Goal: Information Seeking & Learning: Learn about a topic

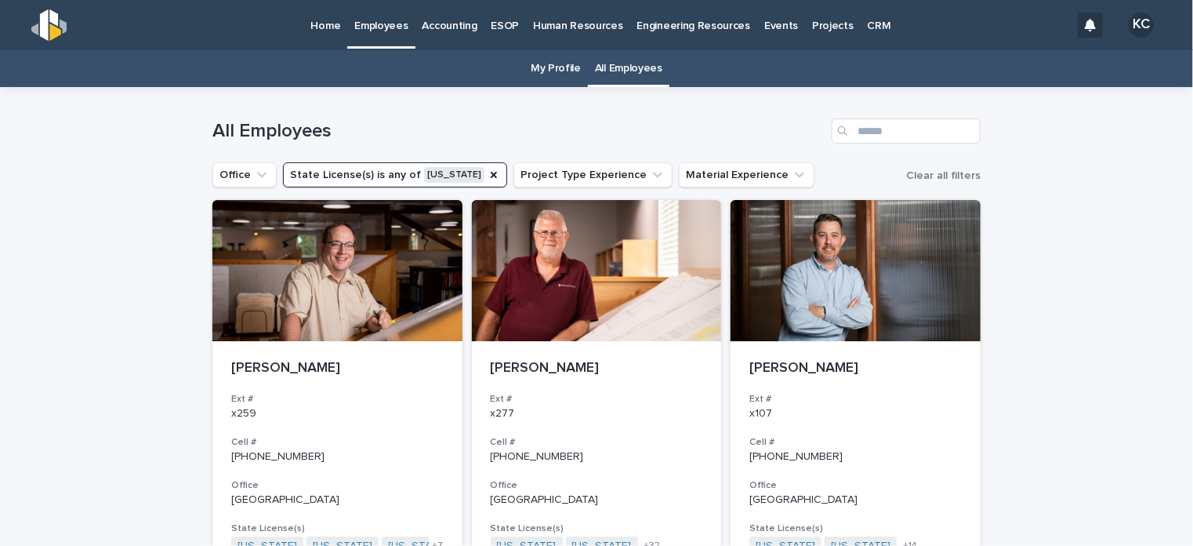
click at [690, 24] on p "Engineering Resources" at bounding box center [694, 16] width 114 height 33
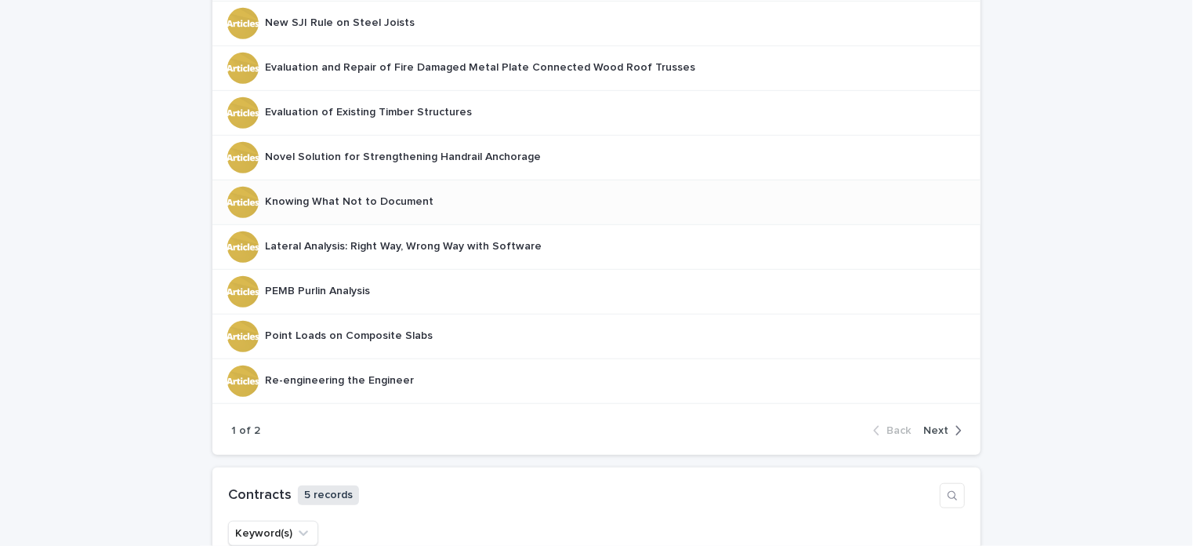
scroll to position [470, 0]
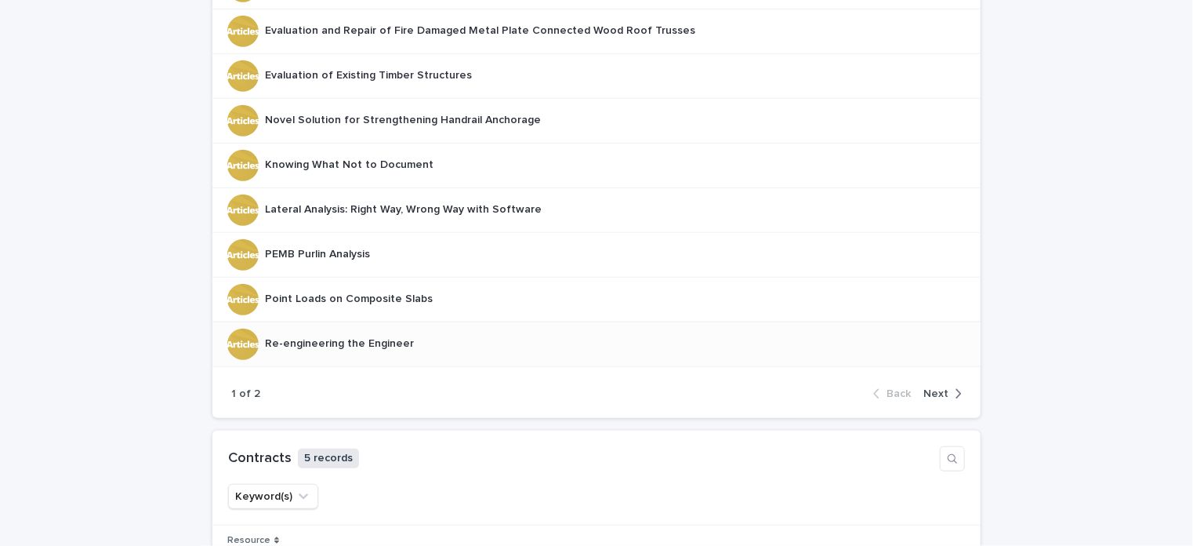
click at [357, 341] on p "Re-engineering the Engineer" at bounding box center [341, 342] width 152 height 16
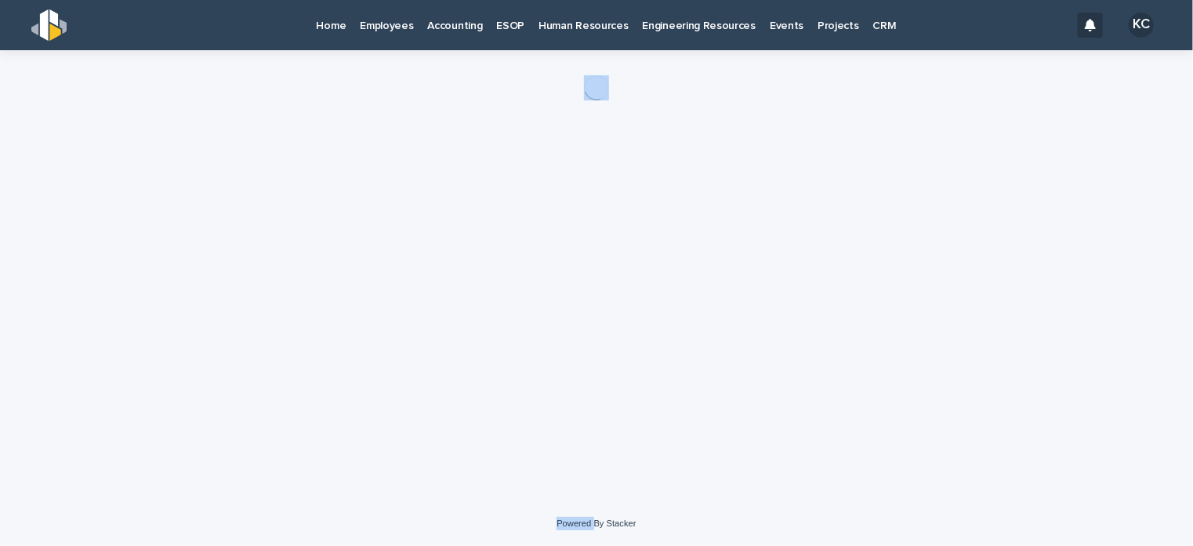
click at [357, 341] on div "Loading... Saving… Loading... Saving…" at bounding box center [597, 255] width 784 height 411
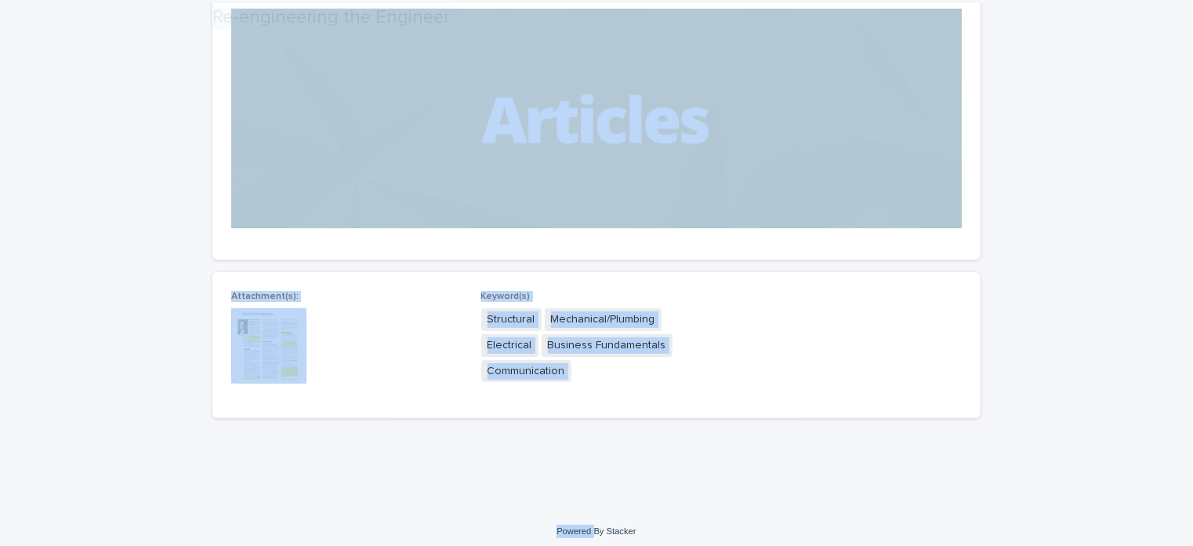
scroll to position [180, 0]
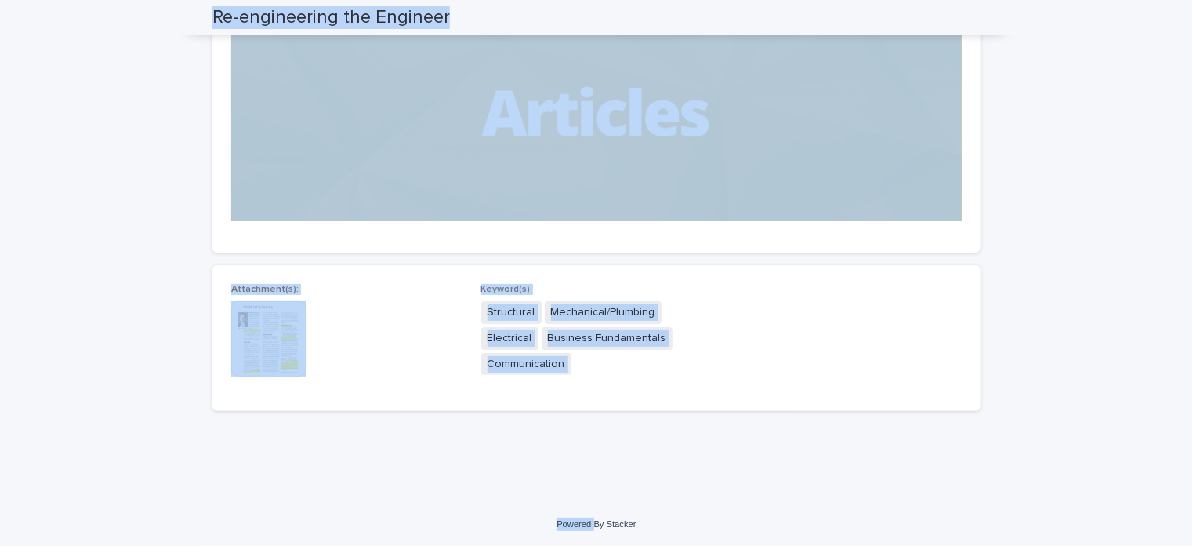
click at [150, 316] on div "Loading... Saving… Loading... Saving… Re-engineering the Engineer Re-engineerin…" at bounding box center [596, 186] width 1193 height 632
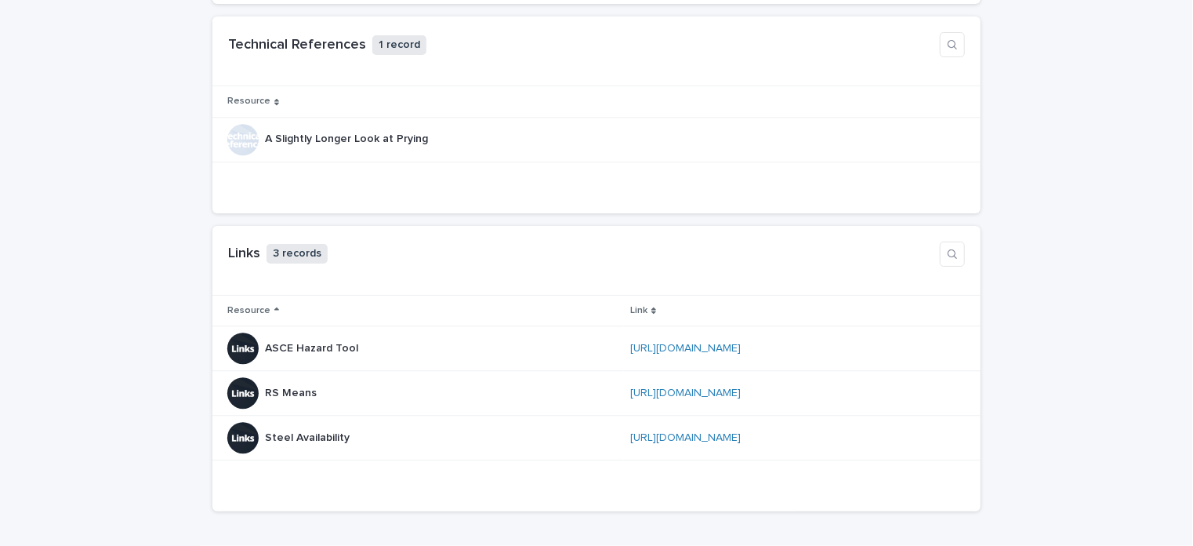
scroll to position [1959, 0]
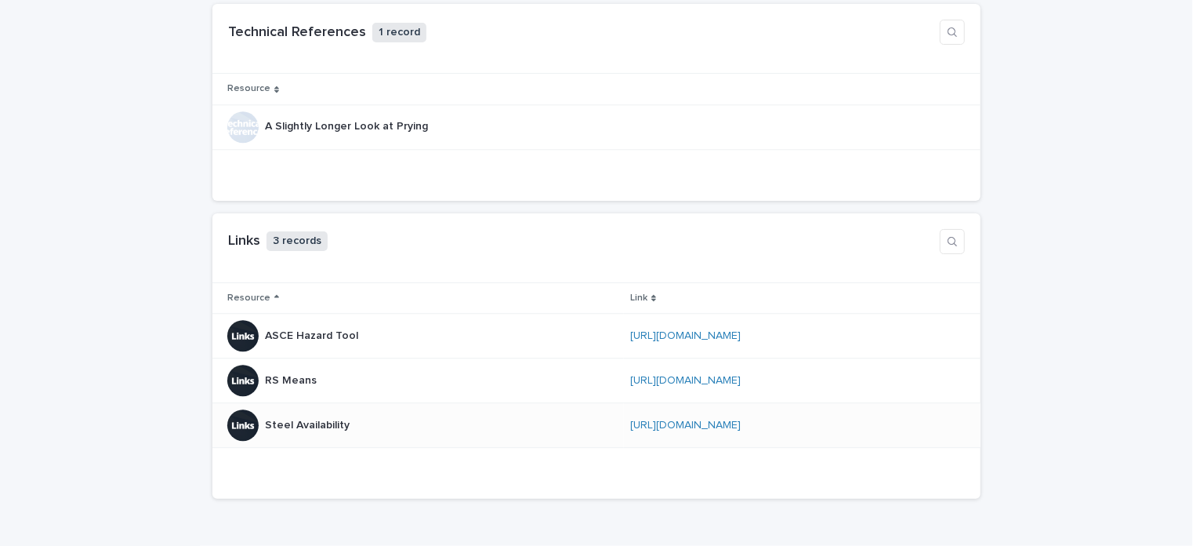
click at [303, 416] on p "Steel Availability" at bounding box center [309, 423] width 88 height 16
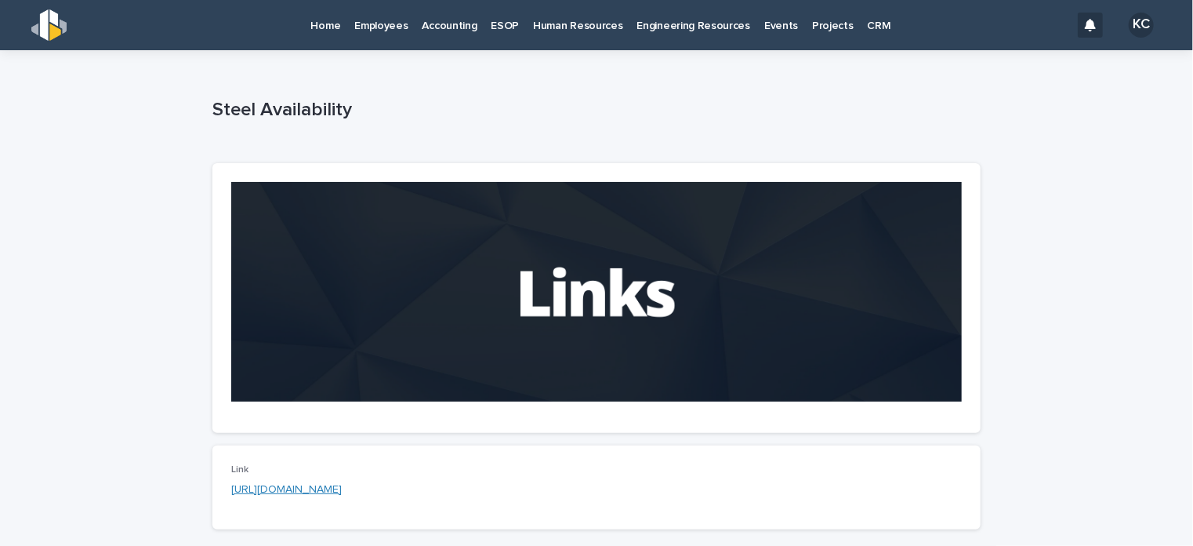
click at [342, 488] on link "[URL][DOMAIN_NAME]" at bounding box center [286, 489] width 111 height 11
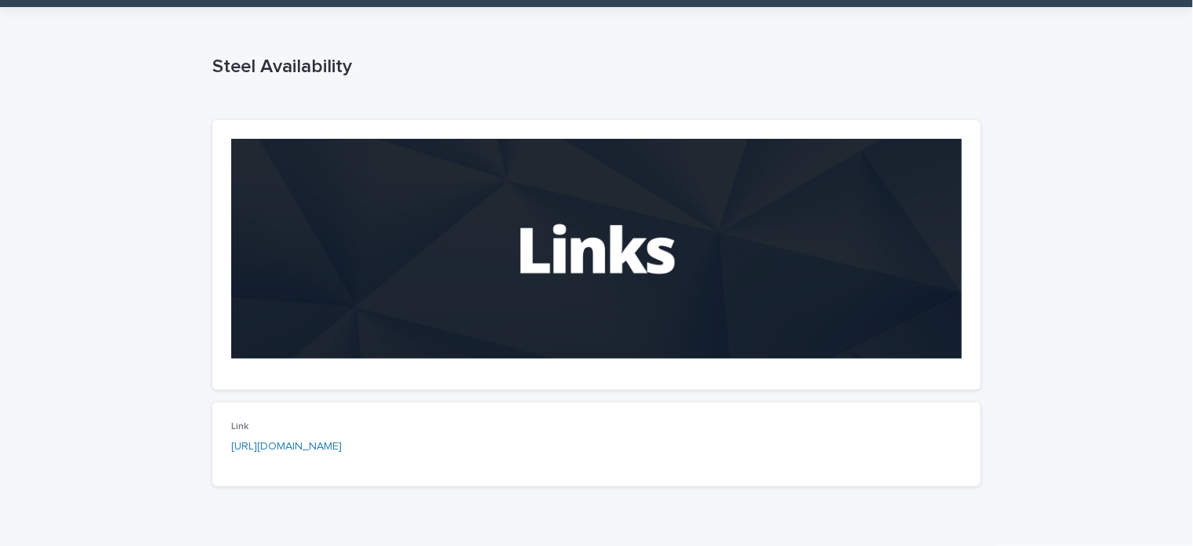
scroll to position [78, 0]
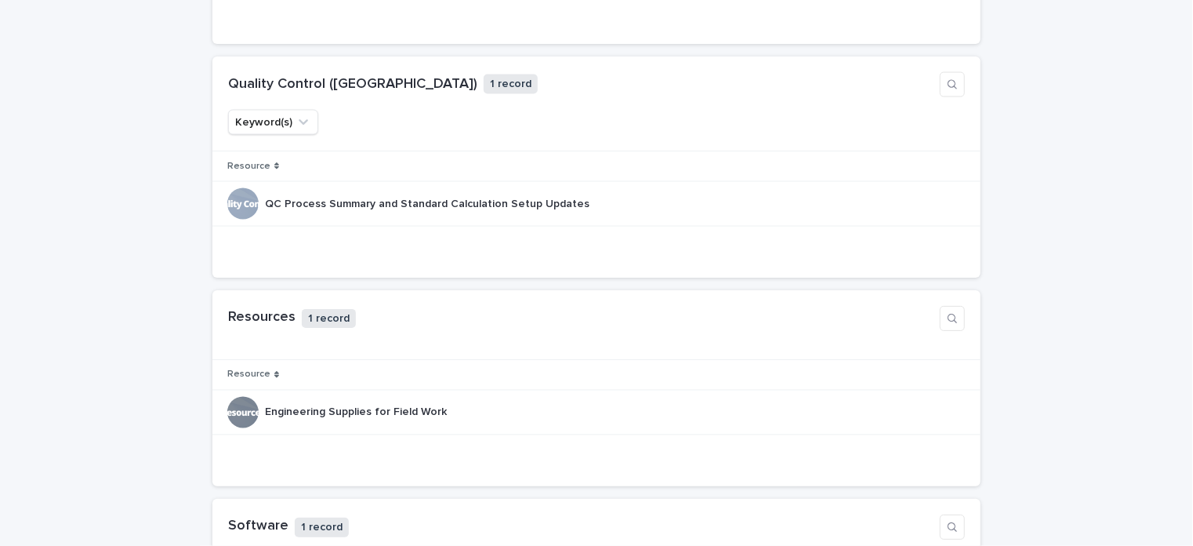
scroll to position [1254, 0]
click at [314, 199] on p "QC Process Summary and Standard Calculation Setup Updates" at bounding box center [429, 205] width 328 height 16
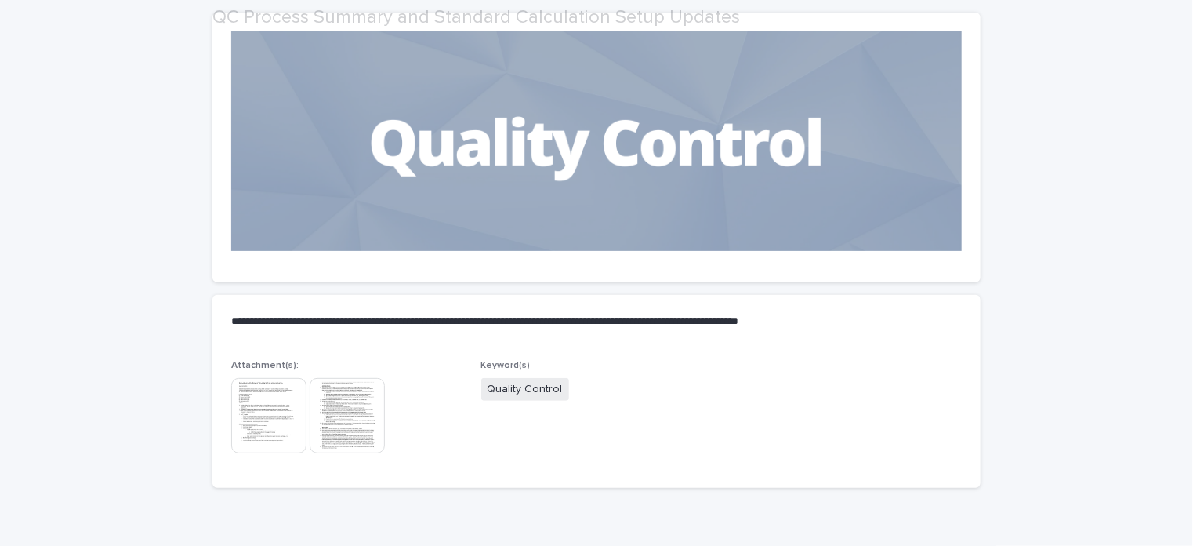
scroll to position [157, 0]
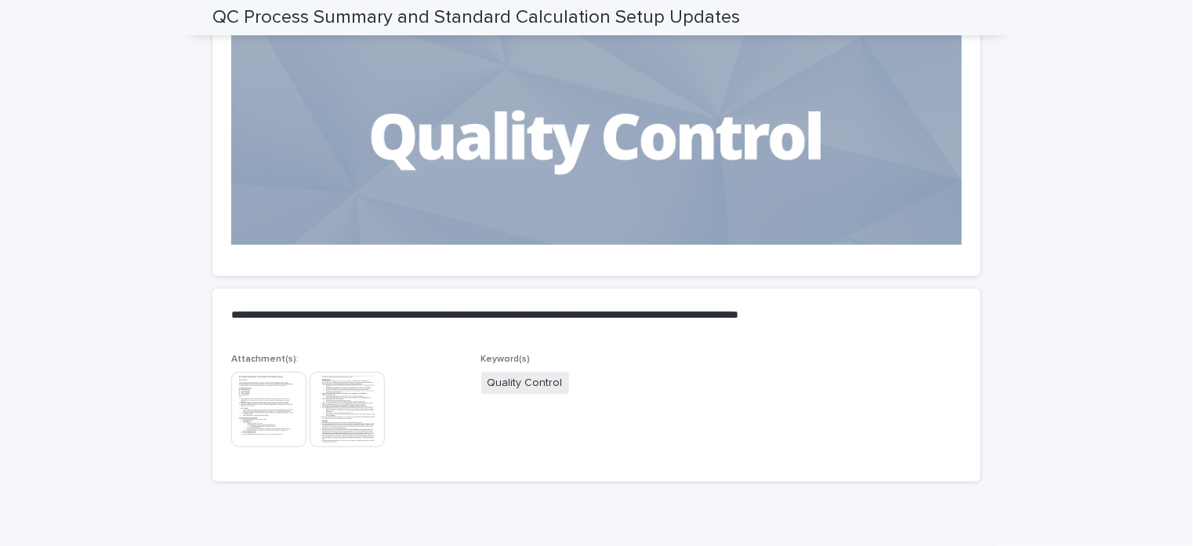
click at [239, 394] on img at bounding box center [268, 409] width 75 height 75
